Goal: Find specific page/section: Find specific page/section

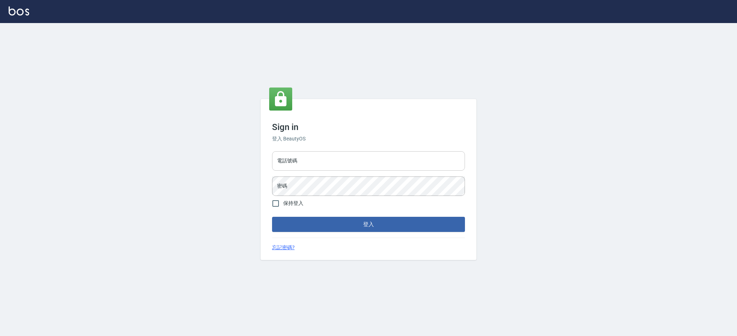
click at [299, 161] on input "電話號碼" at bounding box center [368, 160] width 193 height 19
type input "0426312798"
click at [272, 217] on button "登入" at bounding box center [368, 224] width 193 height 15
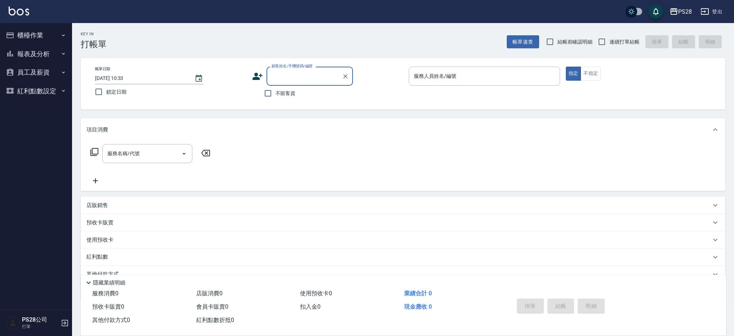
click at [35, 54] on button "報表及分析" at bounding box center [36, 54] width 66 height 19
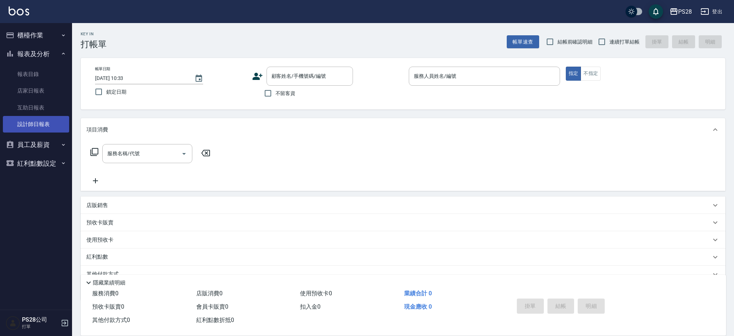
click at [41, 129] on link "設計師日報表" at bounding box center [36, 124] width 66 height 17
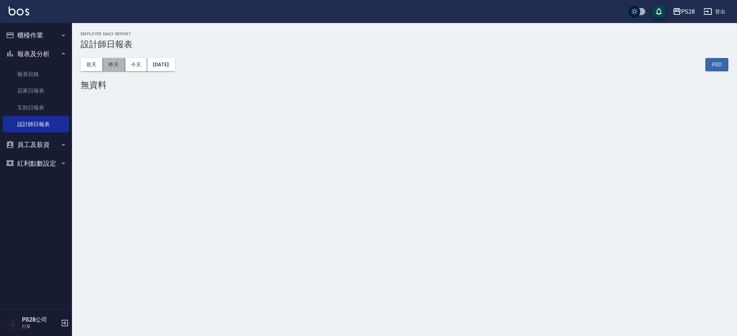
click at [113, 64] on button "昨天" at bounding box center [114, 64] width 22 height 13
